Goal: Task Accomplishment & Management: Manage account settings

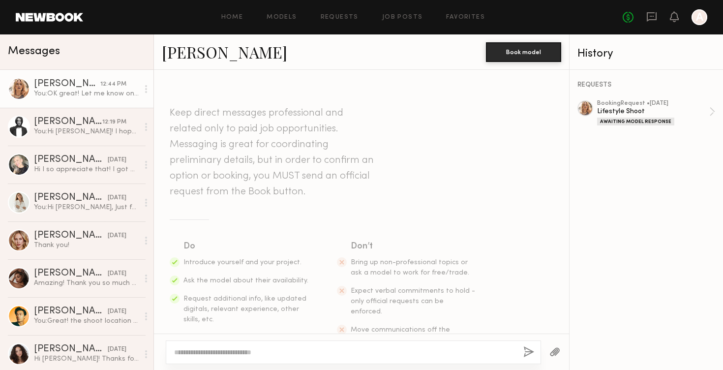
scroll to position [335, 0]
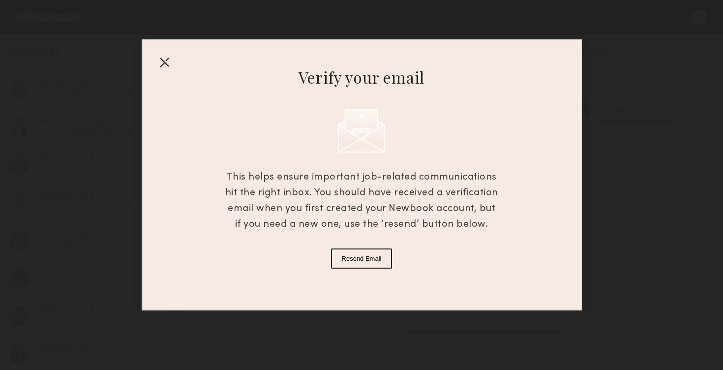
click at [162, 63] on div at bounding box center [164, 62] width 16 height 16
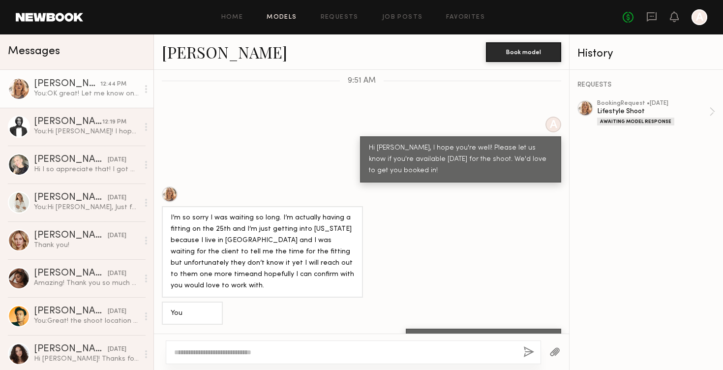
click at [276, 20] on link "Models" at bounding box center [281, 17] width 30 height 6
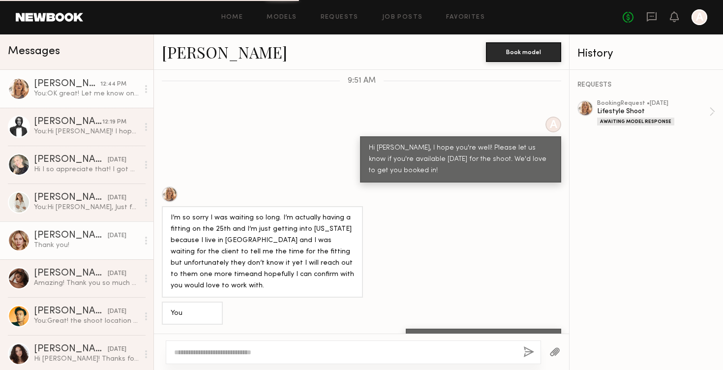
click at [79, 241] on div "Thank you!" at bounding box center [86, 244] width 105 height 9
click at [80, 241] on div "Thank you!" at bounding box center [86, 244] width 105 height 9
click at [56, 236] on div "Emilia B." at bounding box center [71, 236] width 74 height 10
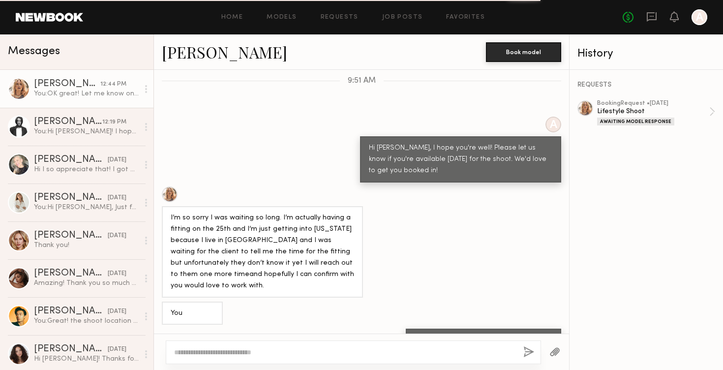
click at [700, 16] on div at bounding box center [699, 17] width 16 height 16
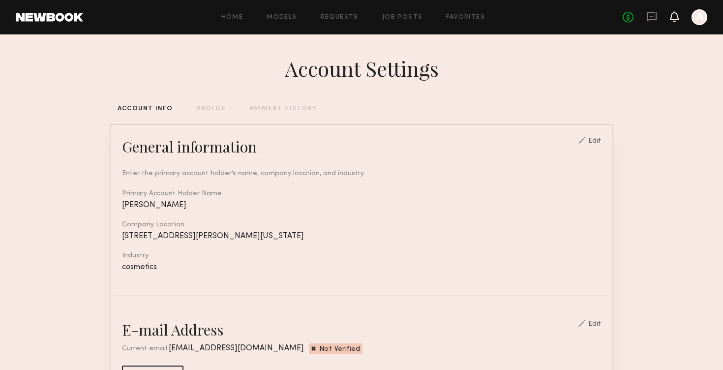
click at [673, 19] on icon at bounding box center [674, 16] width 8 height 7
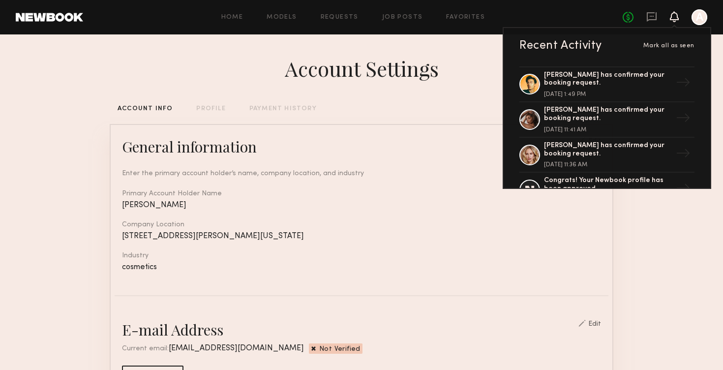
scroll to position [33, 0]
click at [626, 141] on div "Emilia B. has confirmed your booking request." at bounding box center [608, 149] width 128 height 17
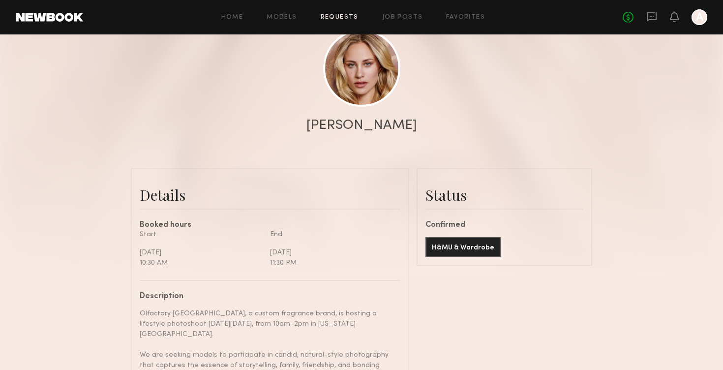
scroll to position [109, 0]
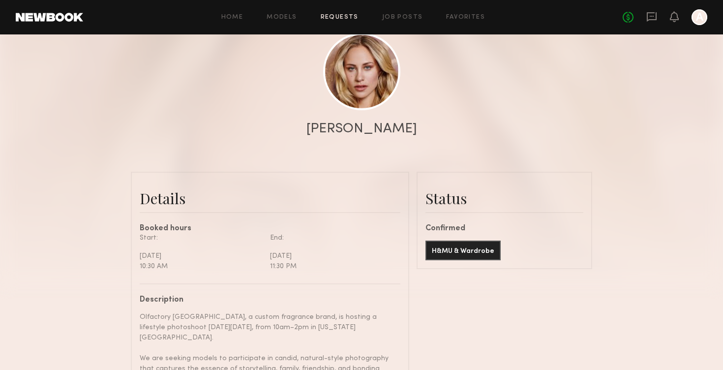
click at [452, 229] on div "Confirmed" at bounding box center [504, 229] width 158 height 8
click at [698, 17] on div at bounding box center [699, 17] width 16 height 16
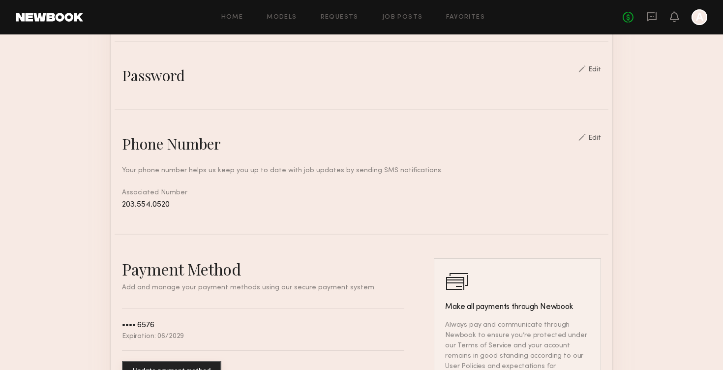
scroll to position [28, 0]
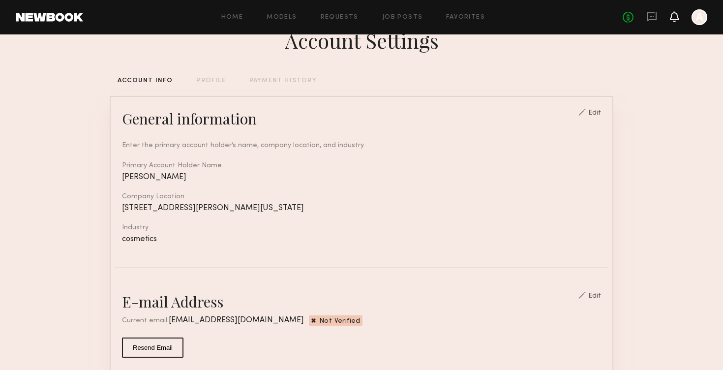
click at [676, 21] on icon at bounding box center [674, 16] width 9 height 11
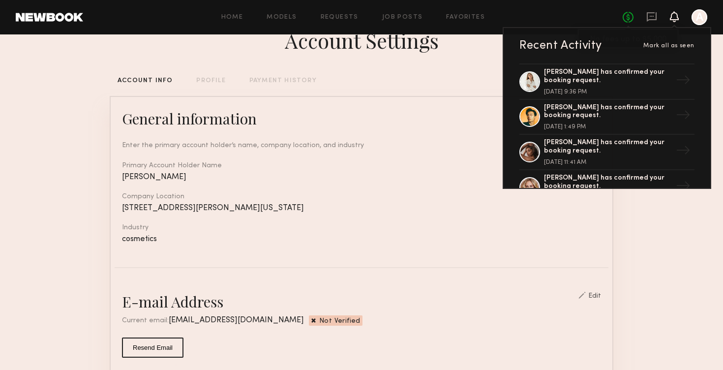
click at [623, 16] on link "No fees up to $5,000" at bounding box center [627, 17] width 11 height 11
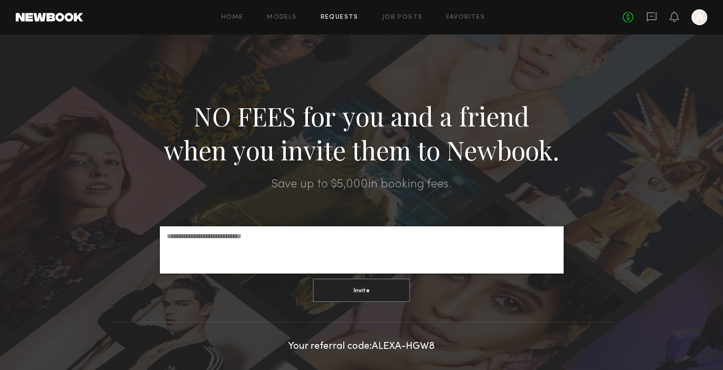
click at [351, 18] on link "Requests" at bounding box center [340, 17] width 38 height 6
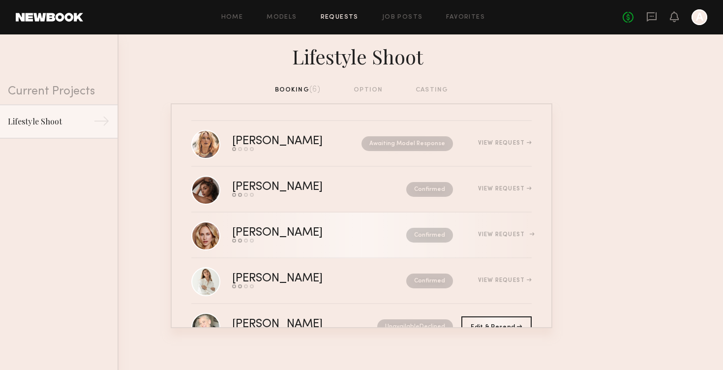
click at [514, 232] on div "View Request" at bounding box center [505, 235] width 54 height 6
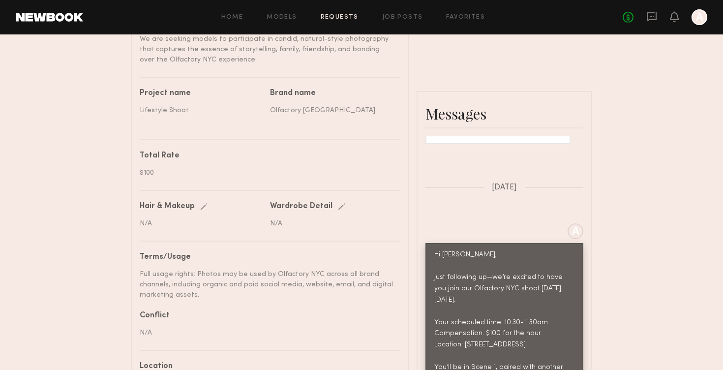
scroll to position [437, 0]
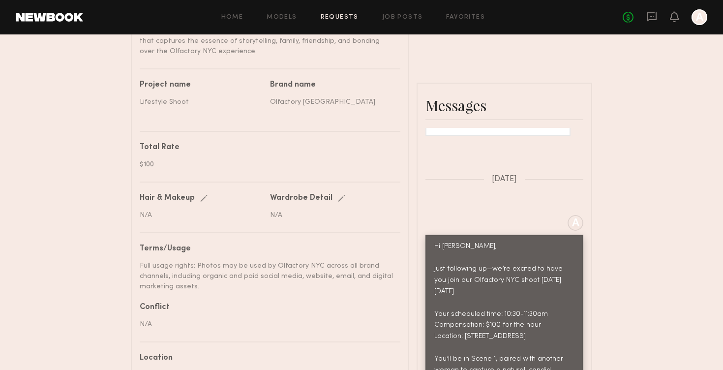
drag, startPoint x: 528, startPoint y: 263, endPoint x: 528, endPoint y: 272, distance: 8.8
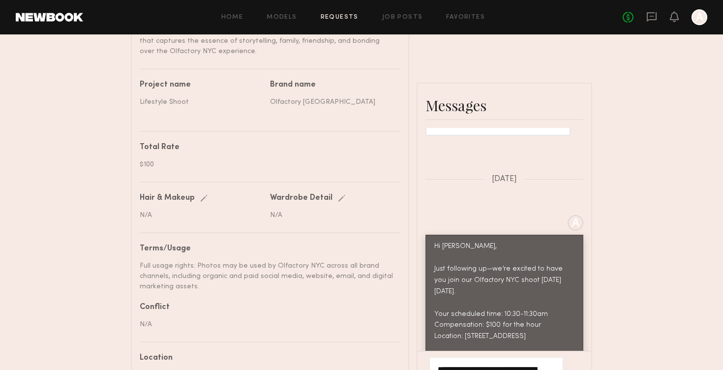
drag, startPoint x: 492, startPoint y: 277, endPoint x: 413, endPoint y: 212, distance: 102.0
click at [413, 212] on div "Details Booked hours Start: Thursday, September 25 10:30 AM End: Thursday, Sept…" at bounding box center [361, 202] width 461 height 716
paste textarea "**********"
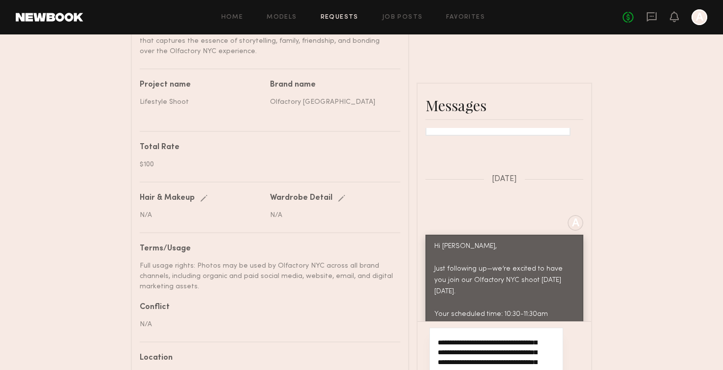
scroll to position [19, 0]
drag, startPoint x: 439, startPoint y: 234, endPoint x: 514, endPoint y: 252, distance: 76.9
click at [514, 334] on textarea "**********" at bounding box center [488, 373] width 100 height 79
click at [438, 334] on textarea "**********" at bounding box center [488, 373] width 100 height 79
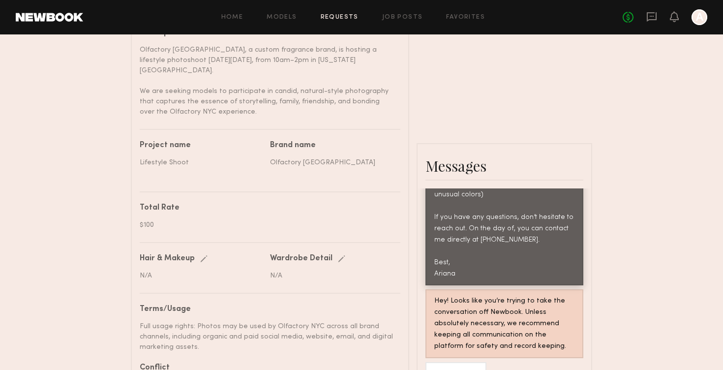
scroll to position [393, 0]
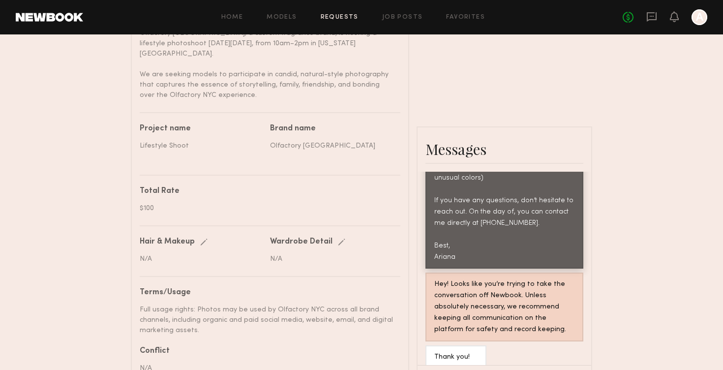
type textarea "**********"
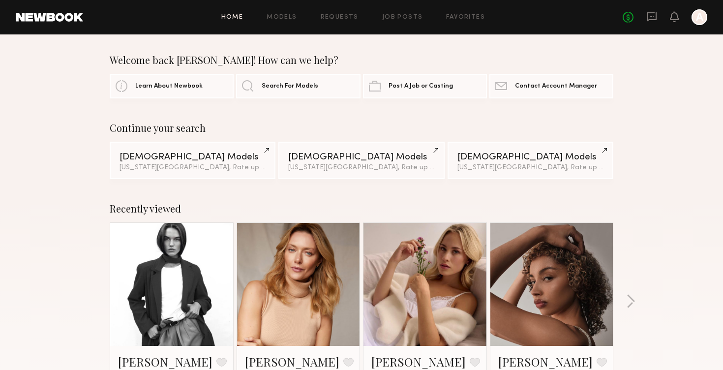
click at [706, 17] on div at bounding box center [699, 17] width 16 height 16
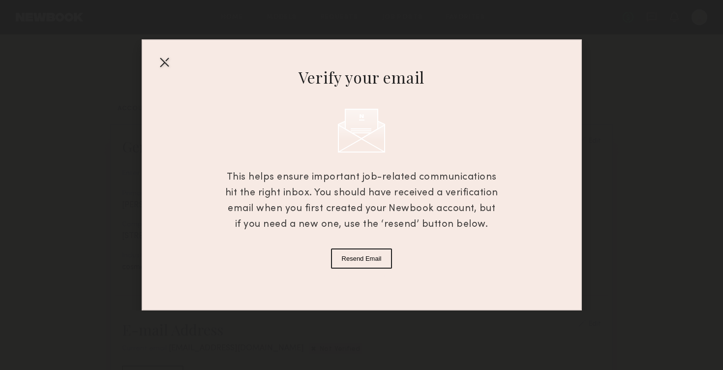
click at [164, 63] on div at bounding box center [164, 62] width 16 height 16
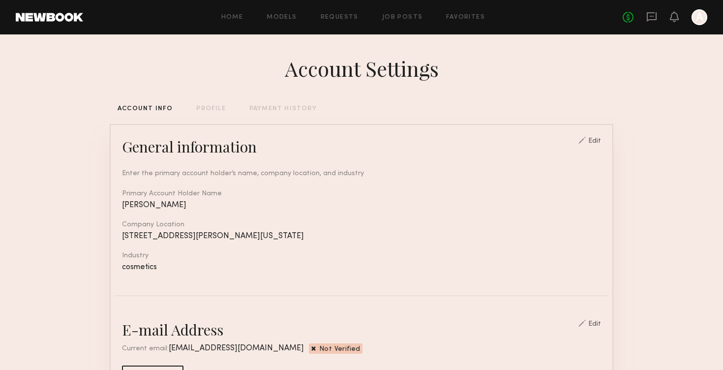
click at [288, 111] on div "PAYMENT HISTORY" at bounding box center [282, 109] width 67 height 6
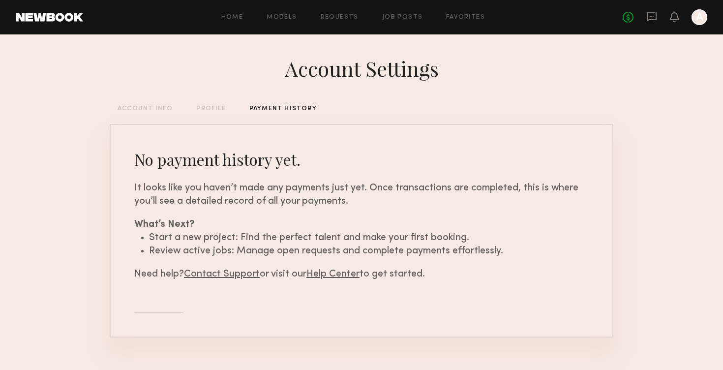
click at [221, 111] on div "PROFILE" at bounding box center [210, 109] width 29 height 6
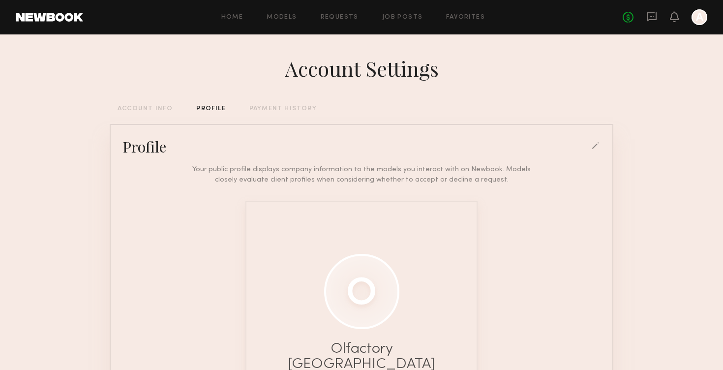
click at [296, 108] on div "PAYMENT HISTORY" at bounding box center [282, 109] width 67 height 6
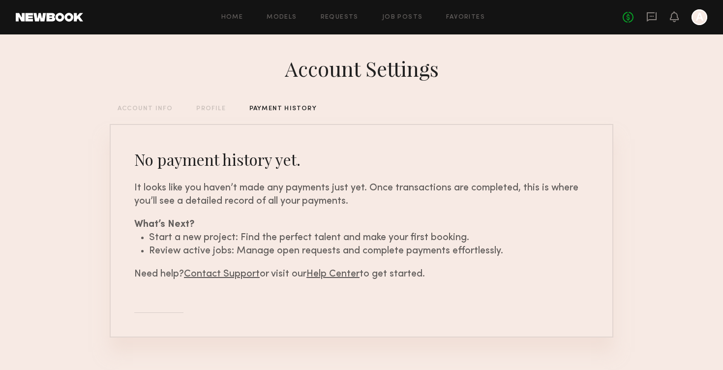
click at [245, 280] on p "Need help? Contact Support or visit our Help Center to get started." at bounding box center [361, 273] width 454 height 13
click at [244, 277] on link "Contact Support" at bounding box center [222, 273] width 76 height 9
click at [341, 267] on p "Need help? Contact Support or visit our Help Center to get started." at bounding box center [361, 273] width 454 height 13
click at [341, 274] on link "Help Center" at bounding box center [332, 273] width 53 height 9
click at [247, 273] on link "Contact Support" at bounding box center [222, 273] width 76 height 9
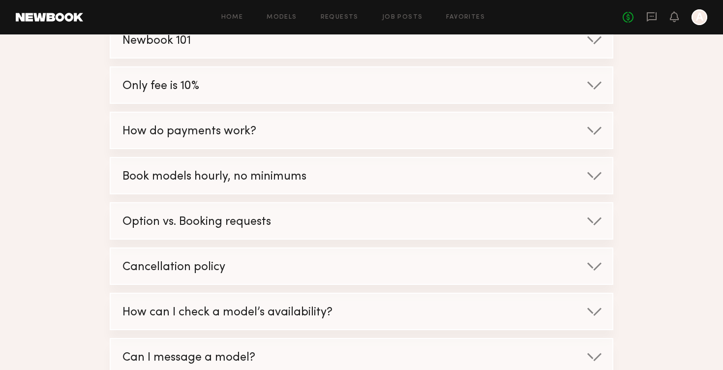
scroll to position [187, 0]
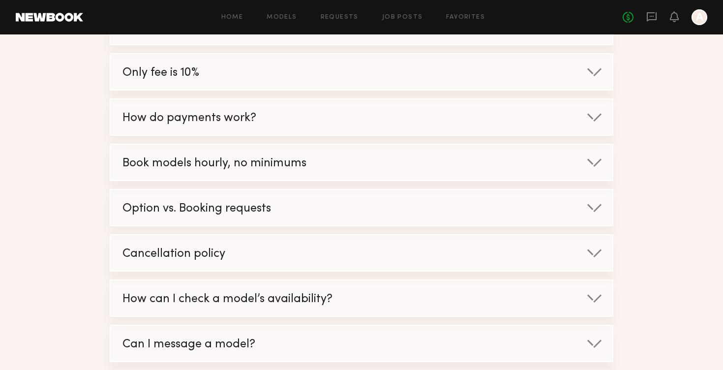
click at [342, 269] on div "Cancellation policy" at bounding box center [351, 253] width 481 height 37
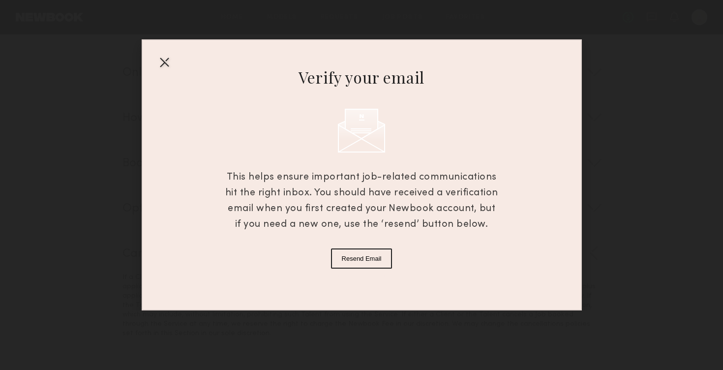
click at [167, 65] on div at bounding box center [164, 62] width 16 height 16
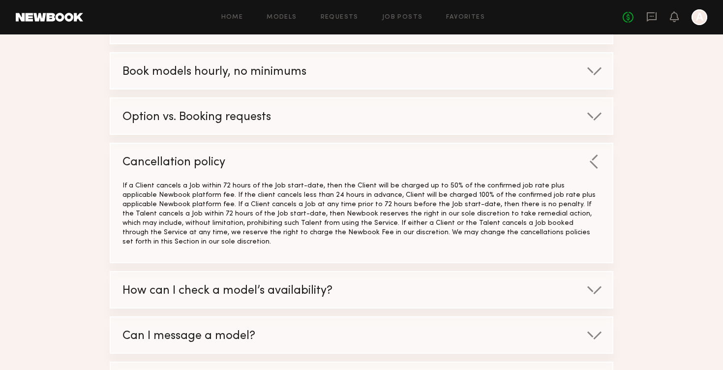
scroll to position [205, 0]
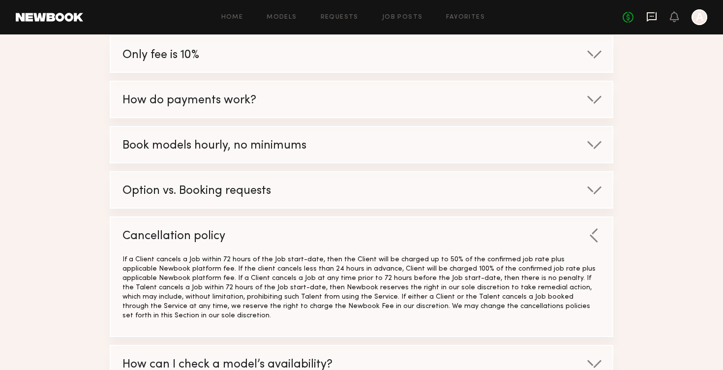
click at [646, 16] on icon at bounding box center [651, 16] width 10 height 9
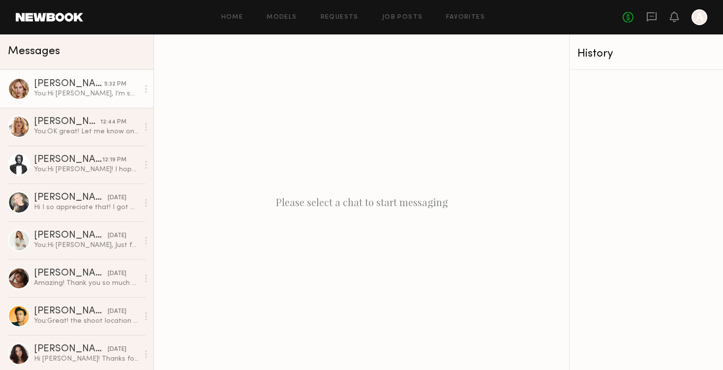
click at [73, 92] on div "You: Hi Emilia, I’m so sorry, but unfortunately we are going to have to cancel …" at bounding box center [86, 93] width 105 height 9
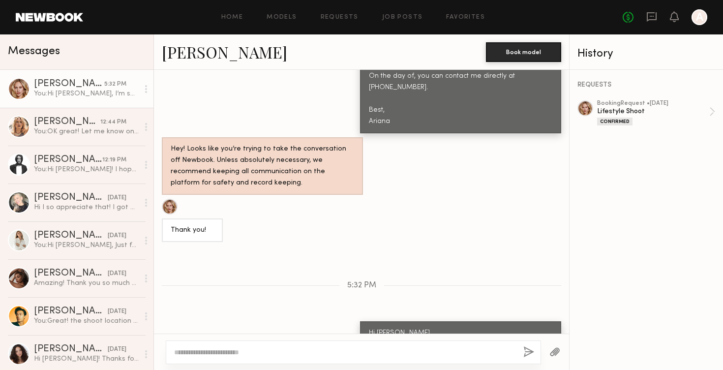
scroll to position [1088, 0]
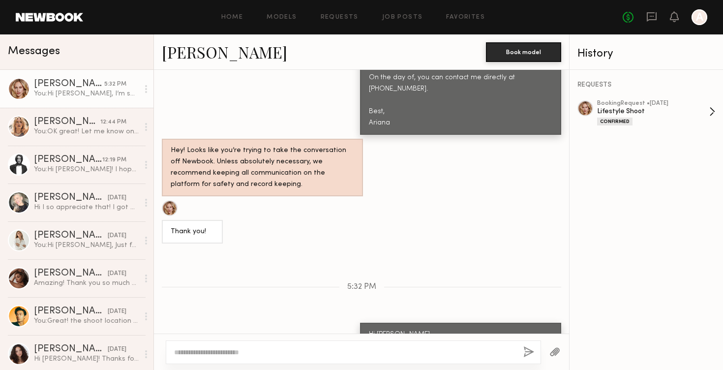
click at [620, 117] on div "Confirmed" at bounding box center [653, 121] width 112 height 8
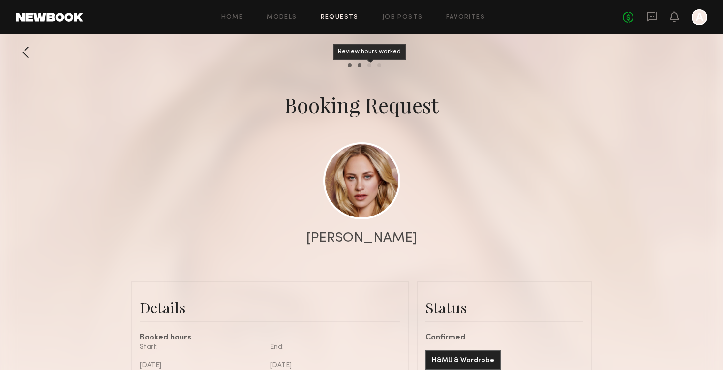
click at [368, 64] on div "Review hours worked" at bounding box center [369, 65] width 4 height 4
click at [354, 66] on common-progress-item "Model response" at bounding box center [356, 65] width 10 height 4
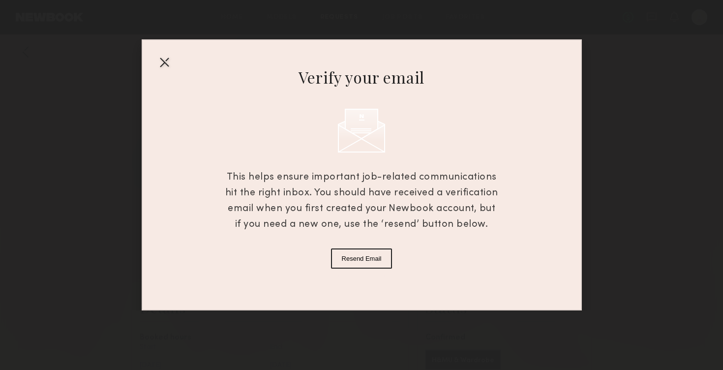
click at [163, 61] on div at bounding box center [164, 62] width 16 height 16
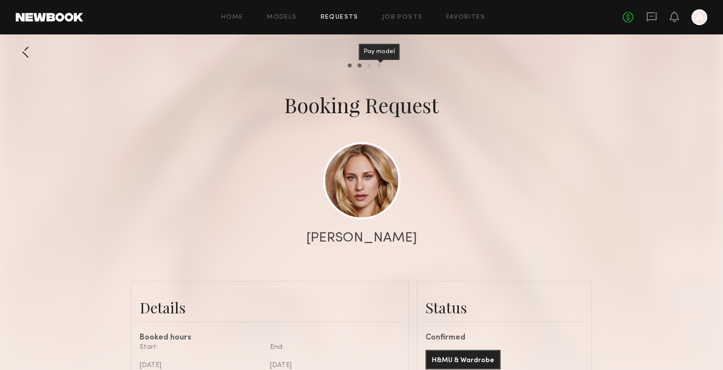
click at [379, 65] on div "Pay model" at bounding box center [379, 65] width 4 height 4
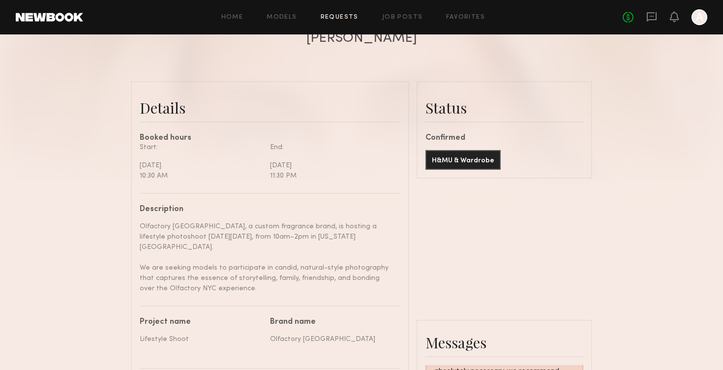
scroll to position [168, 0]
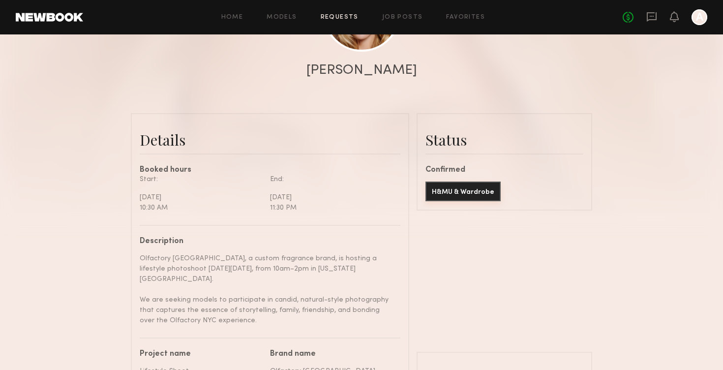
click at [477, 191] on button "H&MU & Wardrobe" at bounding box center [462, 191] width 75 height 20
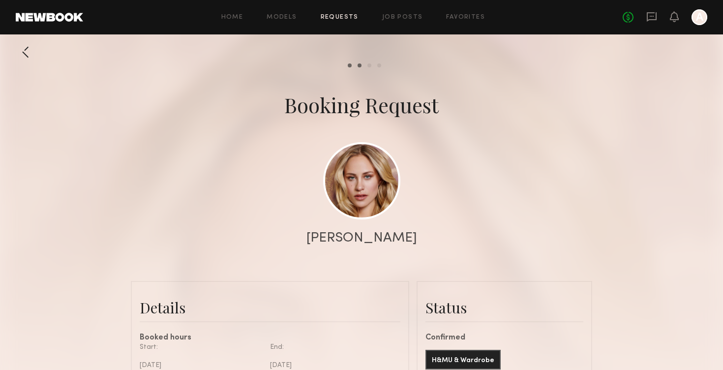
scroll to position [0, 0]
drag, startPoint x: 333, startPoint y: 239, endPoint x: 391, endPoint y: 239, distance: 57.5
click at [391, 239] on div "[PERSON_NAME]" at bounding box center [361, 238] width 723 height 14
copy div "[PERSON_NAME]"
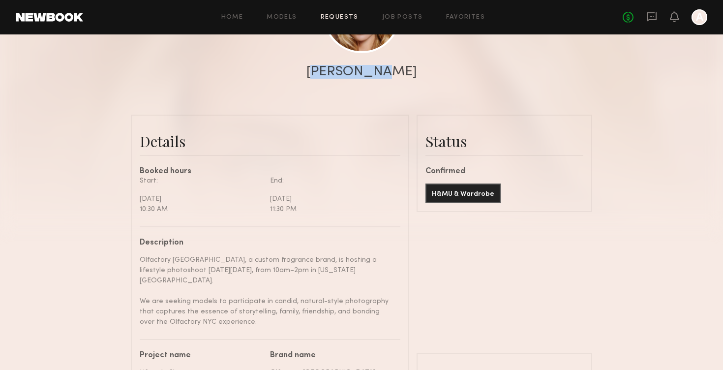
scroll to position [176, 0]
